Goal: Feedback & Contribution: Contribute content

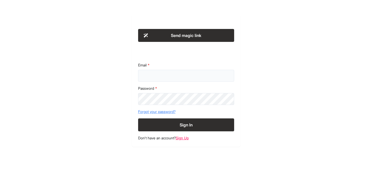
type input "**********"
click at [188, 124] on button "Sign In" at bounding box center [186, 124] width 96 height 13
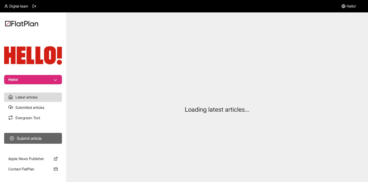
click at [34, 140] on button "Submit article" at bounding box center [33, 138] width 58 height 11
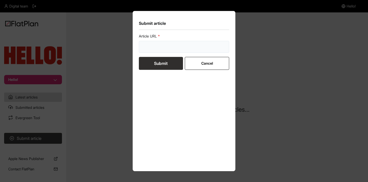
click at [165, 45] on input "url" at bounding box center [184, 47] width 90 height 12
paste input "[URL][DOMAIN_NAME][PERSON_NAME]"
type input "[URL][DOMAIN_NAME][PERSON_NAME]"
click at [153, 63] on button "Submit" at bounding box center [161, 63] width 44 height 13
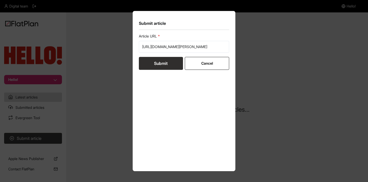
scroll to position [0, 0]
